Goal: Information Seeking & Learning: Find contact information

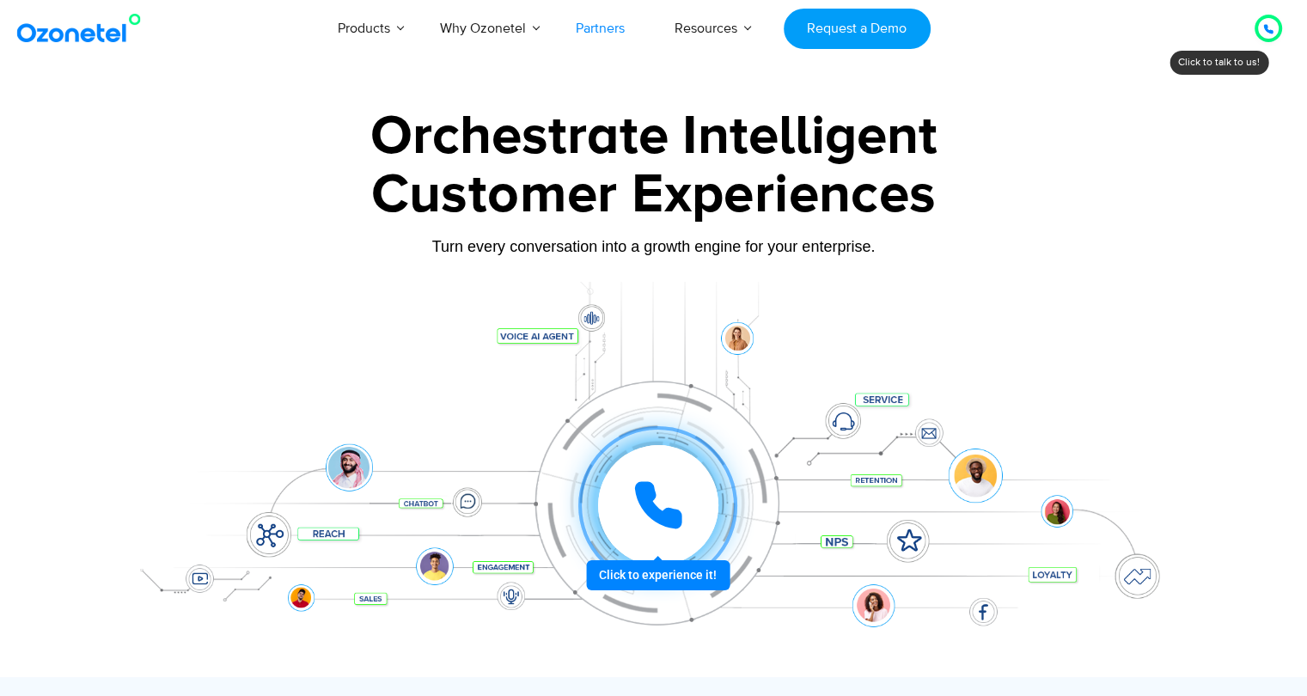
click at [582, 32] on link "Partners" at bounding box center [600, 28] width 99 height 57
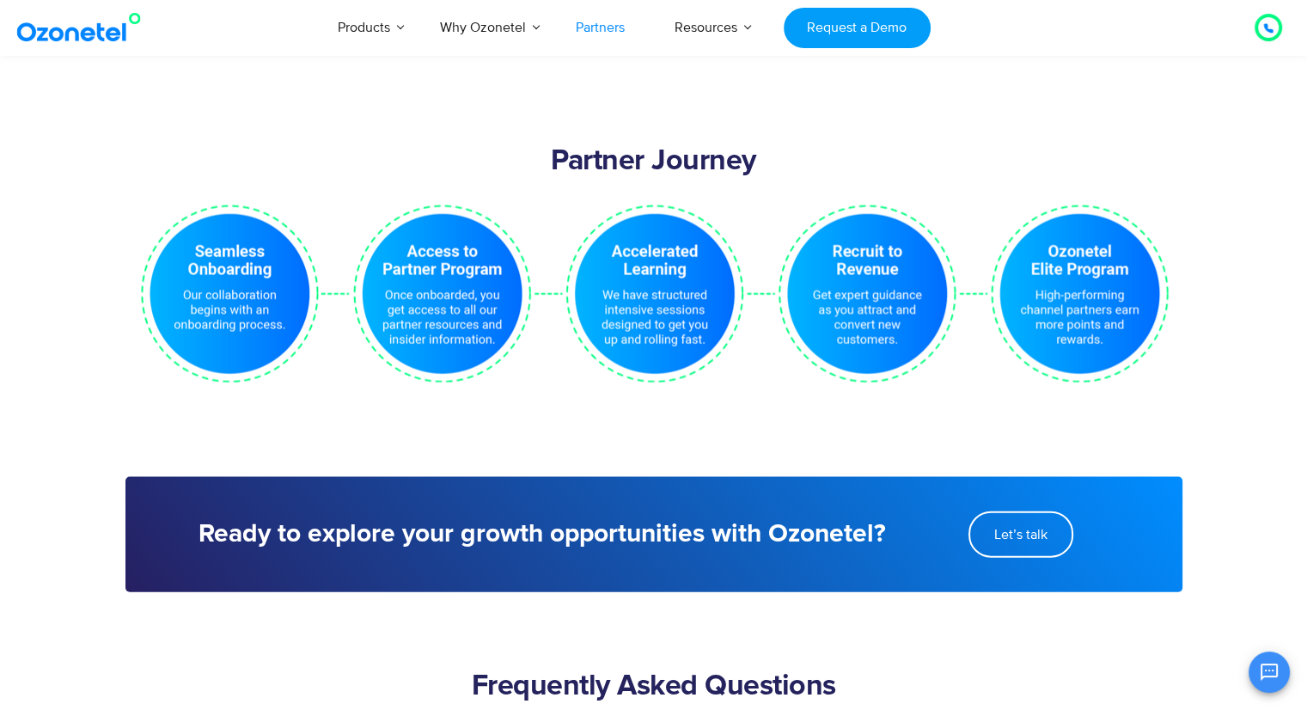
scroll to position [3093, 0]
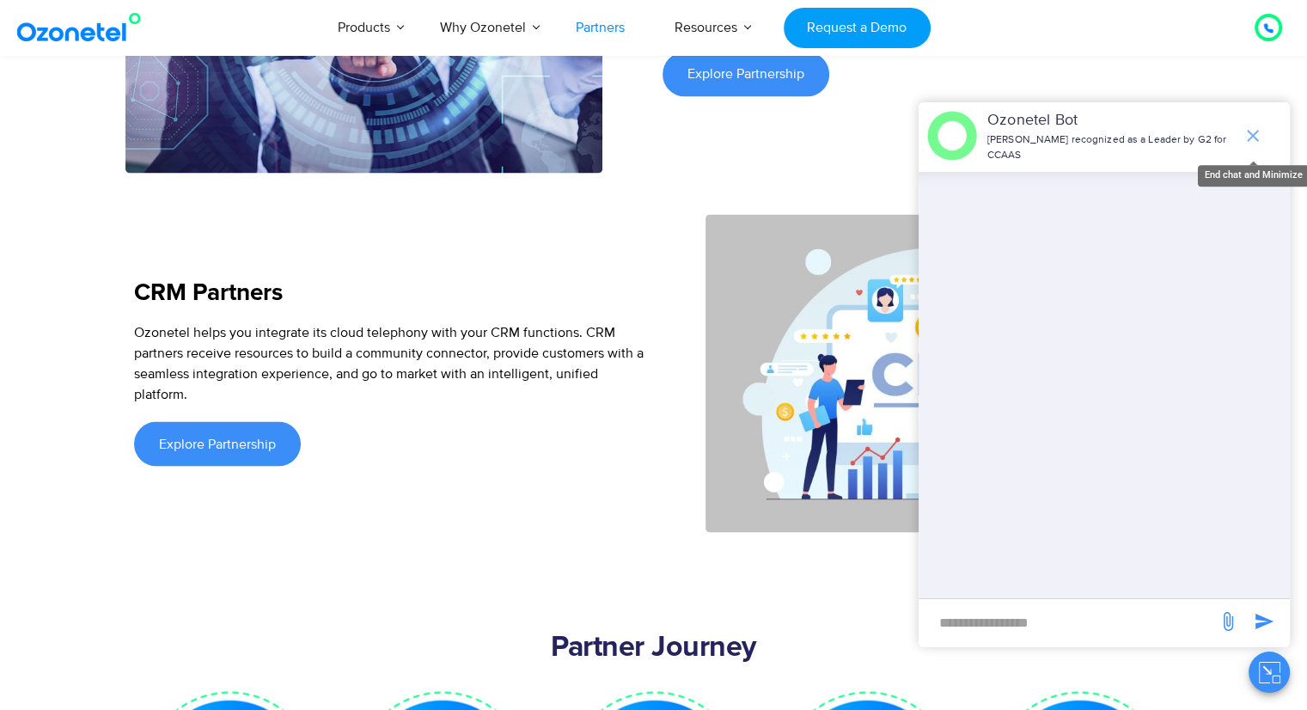
click at [1250, 149] on span "end chat or minimize" at bounding box center [1252, 136] width 34 height 34
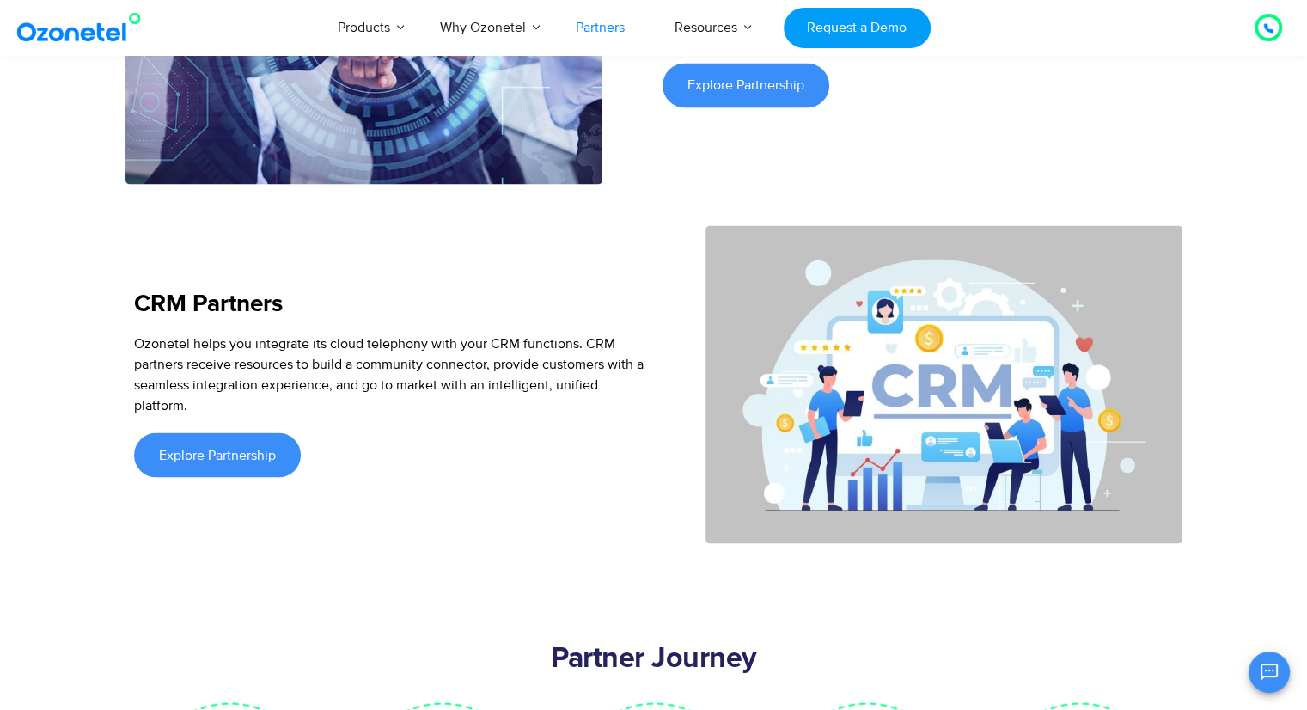
scroll to position [3249, 0]
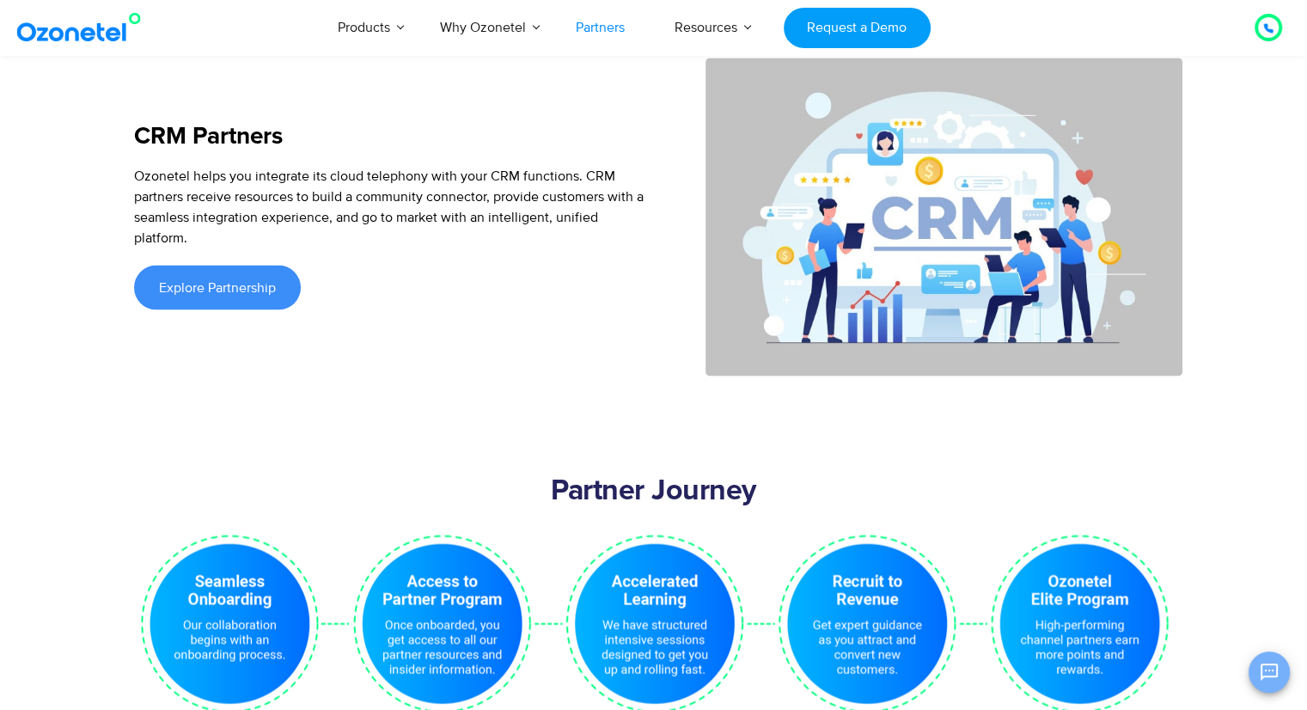
click at [1253, 677] on button "Open chat" at bounding box center [1268, 671] width 41 height 41
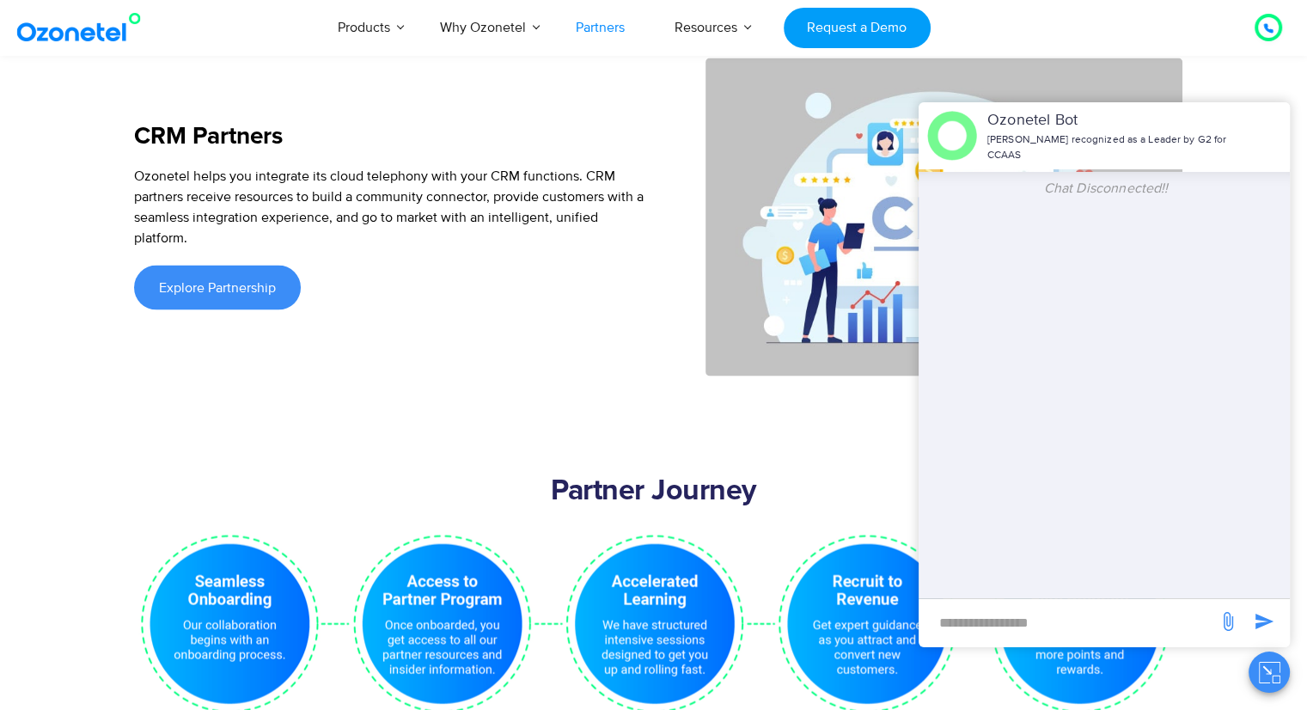
click at [1128, 92] on img at bounding box center [943, 217] width 477 height 318
click at [1279, 20] on div at bounding box center [1267, 27] width 27 height 27
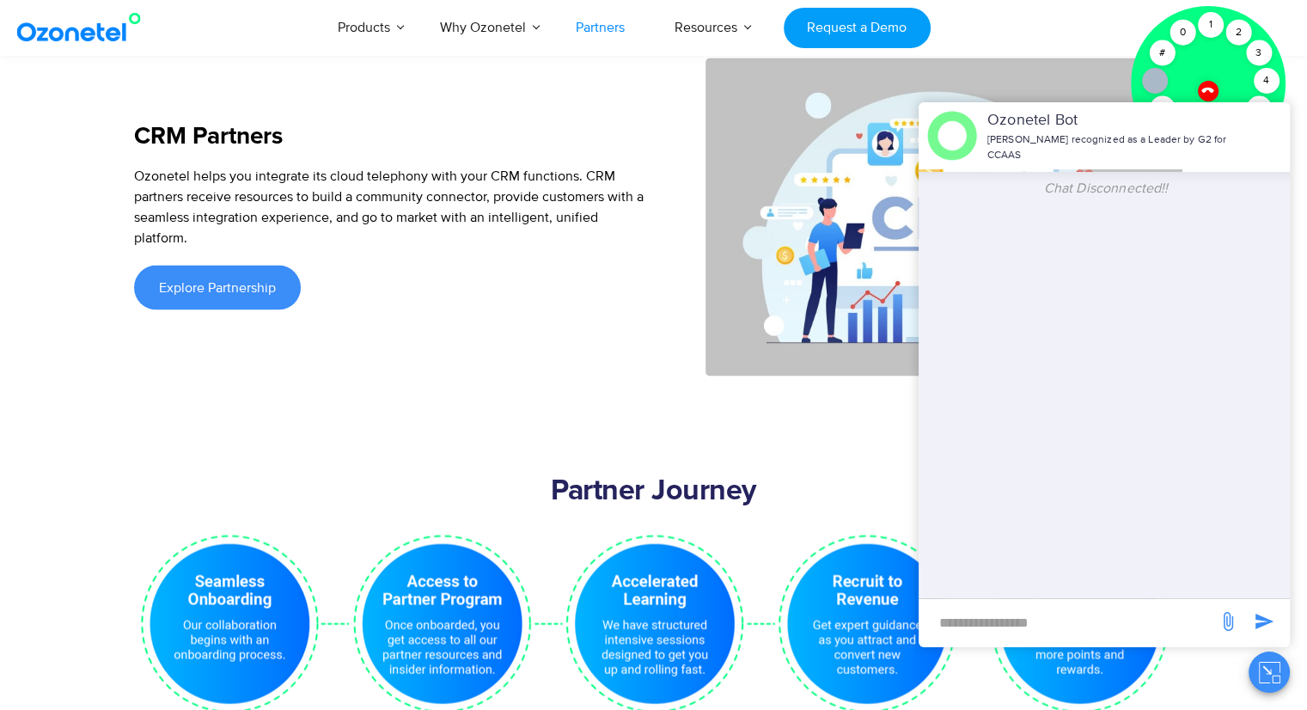
click at [1079, 62] on img at bounding box center [943, 217] width 477 height 318
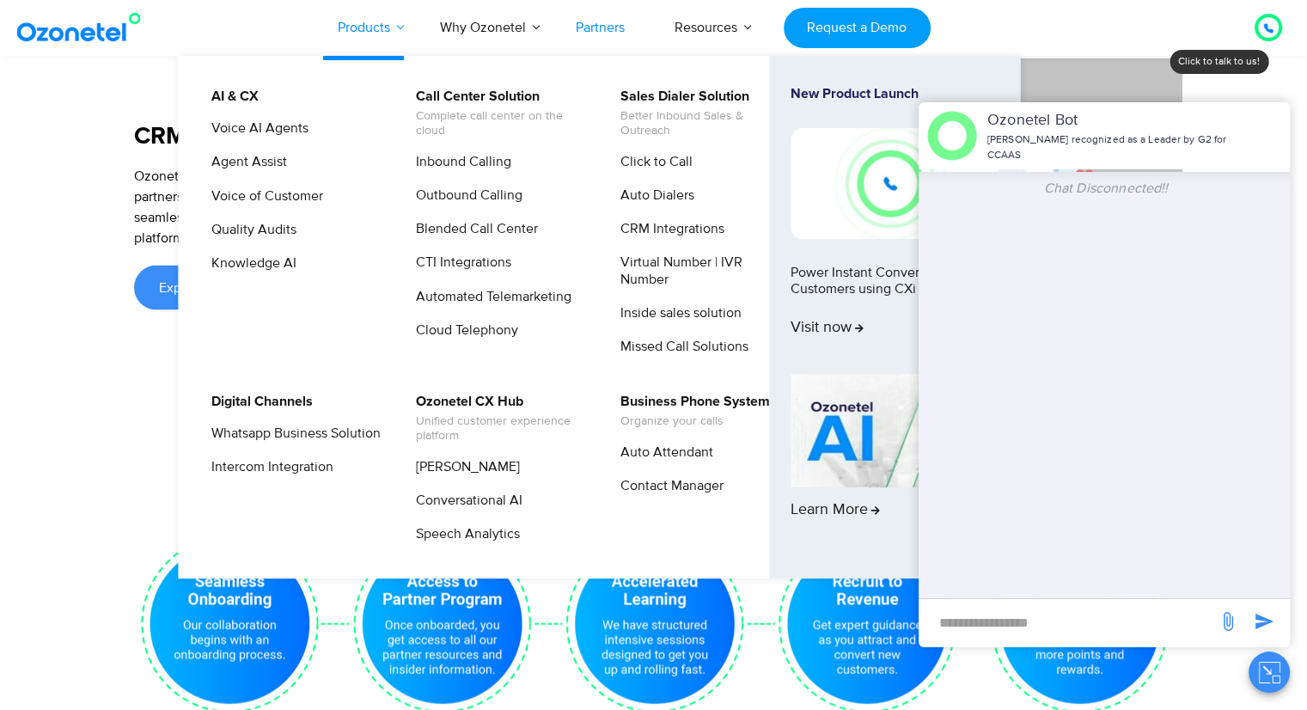
click at [381, 13] on link "Products" at bounding box center [364, 27] width 102 height 57
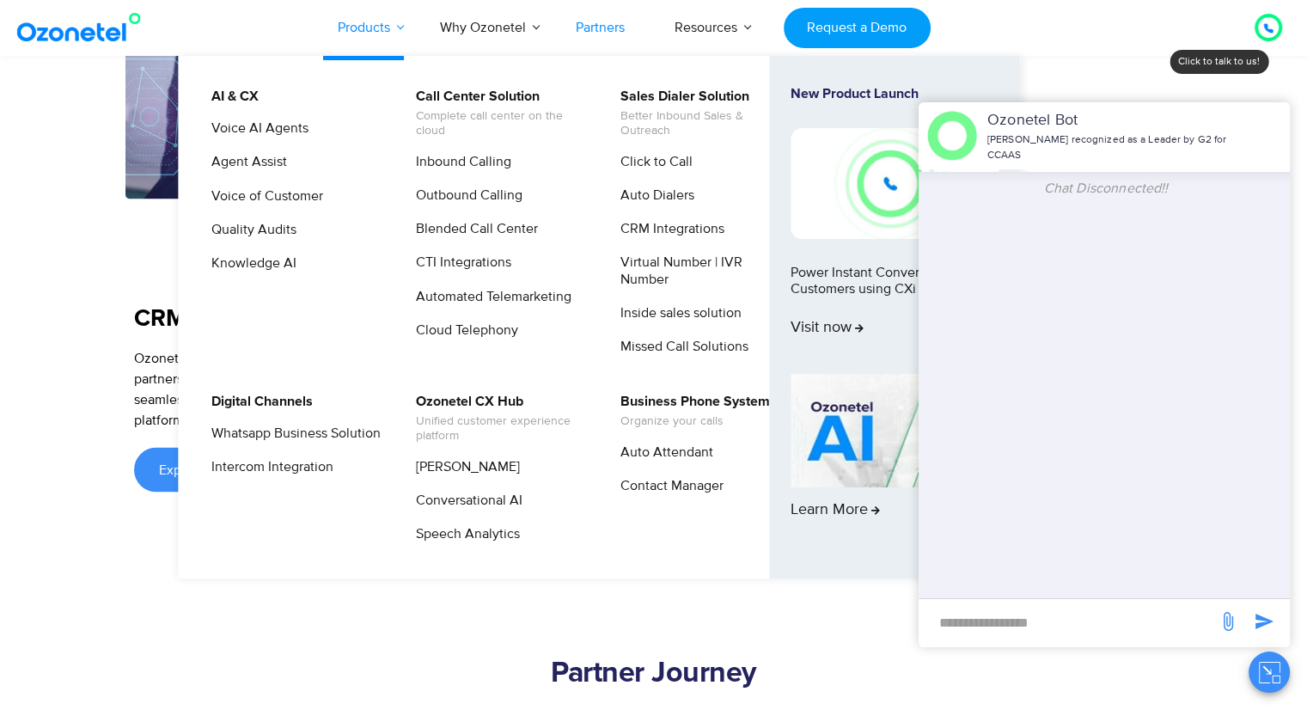
click at [381, 13] on link "Products" at bounding box center [364, 27] width 102 height 57
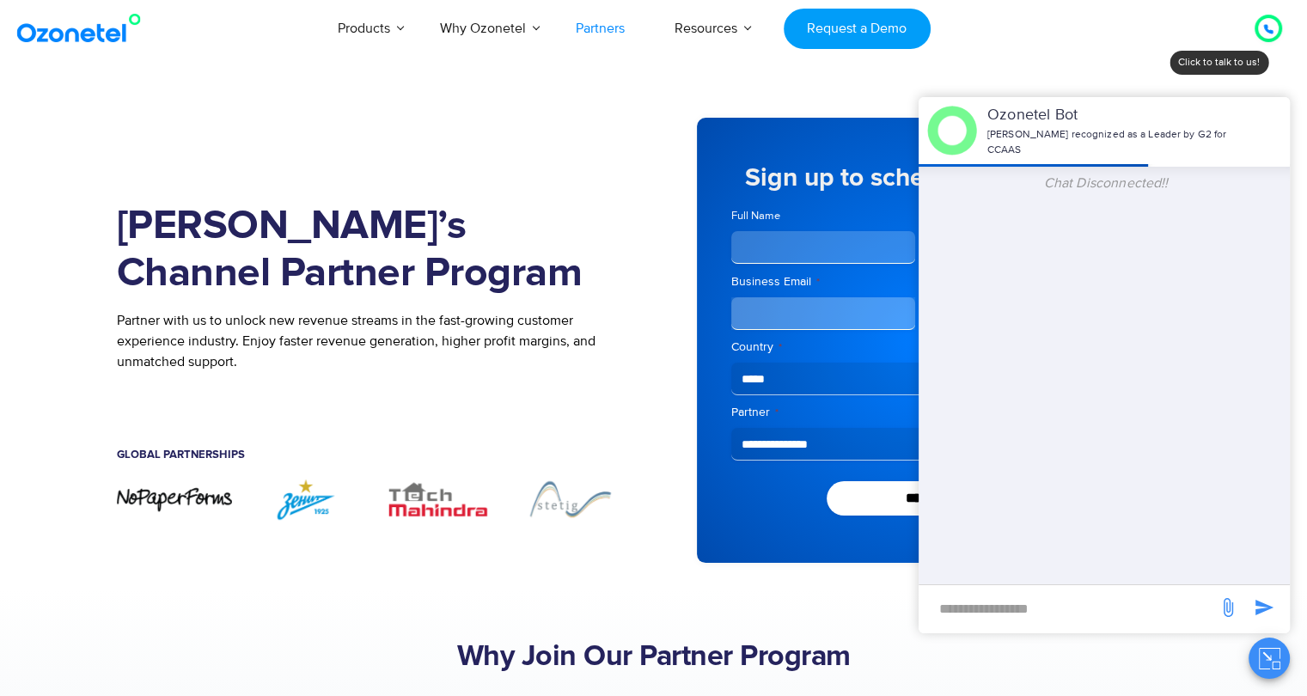
click at [256, 442] on div "Global Partnerships" at bounding box center [372, 435] width 511 height 84
drag, startPoint x: 1189, startPoint y: 60, endPoint x: 1120, endPoint y: 40, distance: 71.5
click at [1120, 40] on div "Products AI & CX Voice AI Agents Agent Assist Voice of Customer Quality Audits …" at bounding box center [761, 28] width 1068 height 57
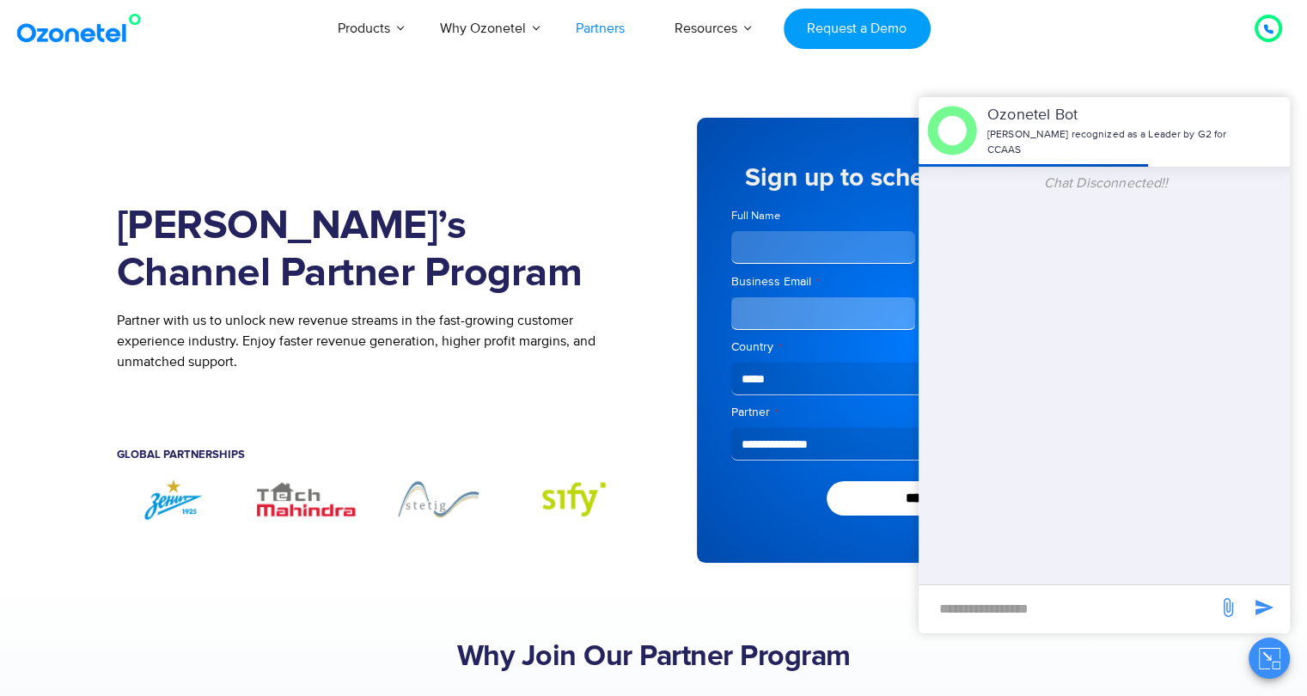
click at [1260, 27] on div at bounding box center [1268, 28] width 21 height 21
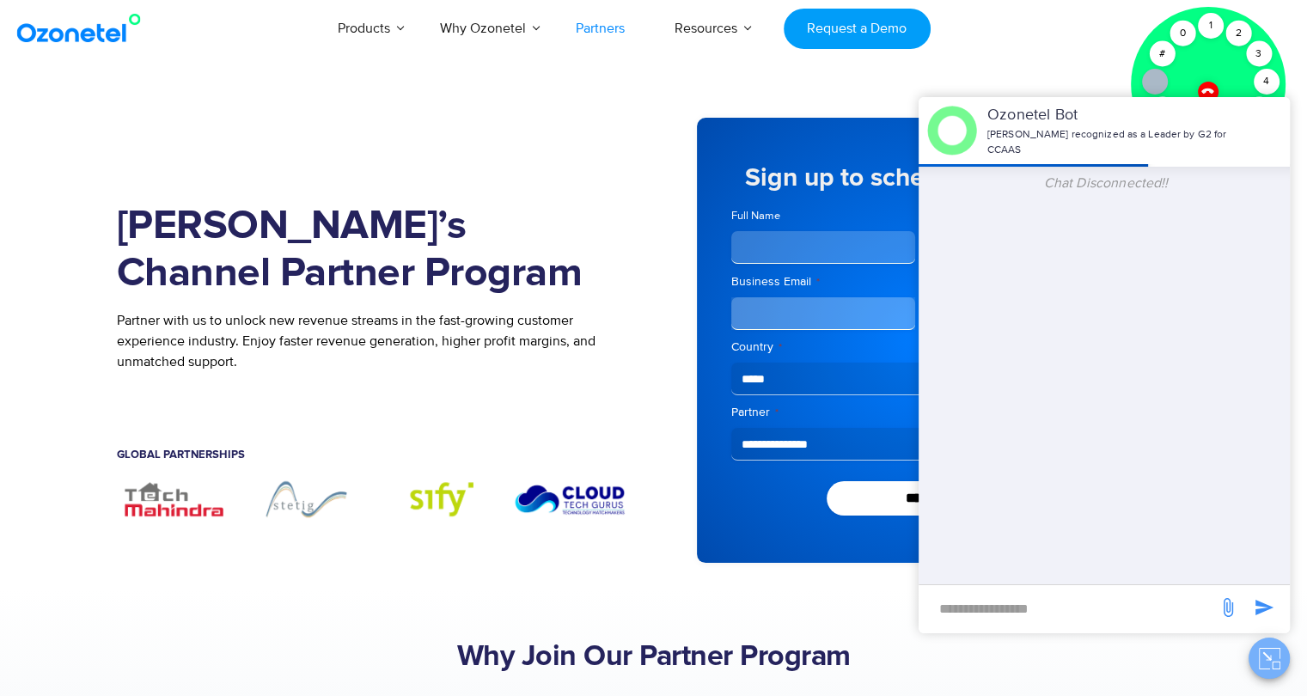
click at [1266, 664] on icon "Close chat" at bounding box center [1268, 658] width 21 height 21
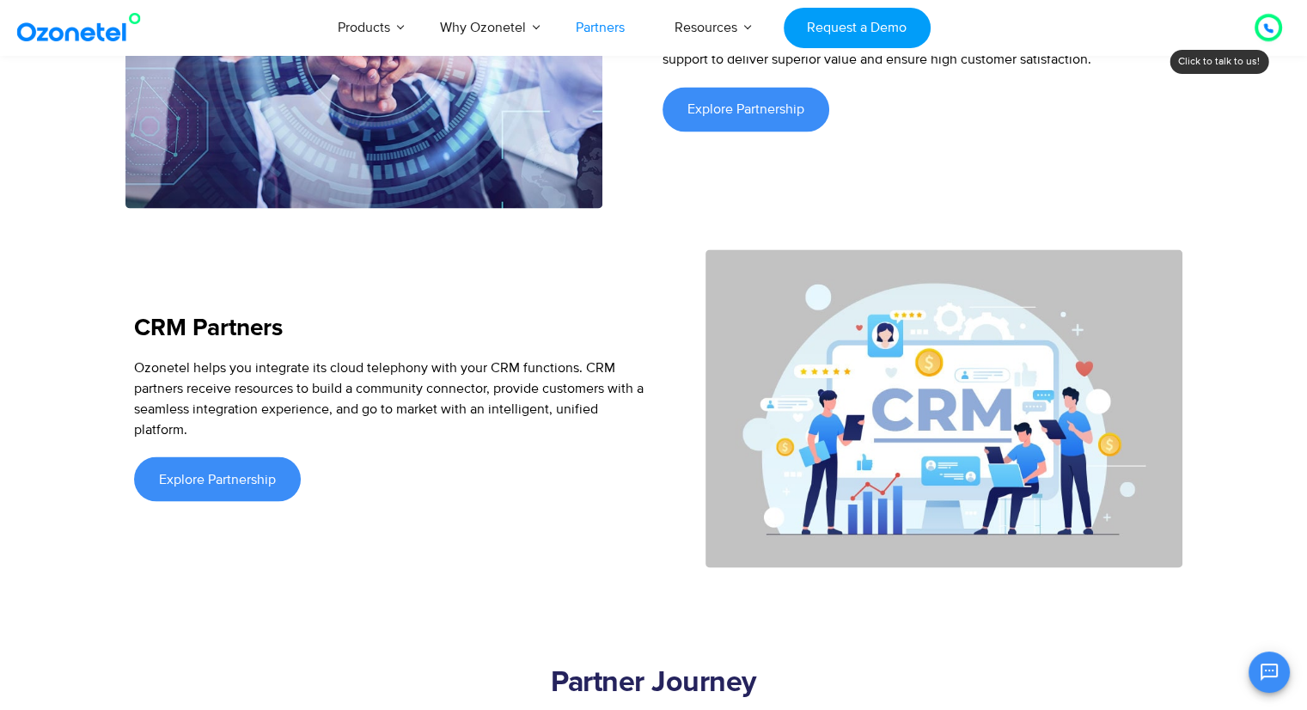
scroll to position [2456, 0]
